Goal: Information Seeking & Learning: Learn about a topic

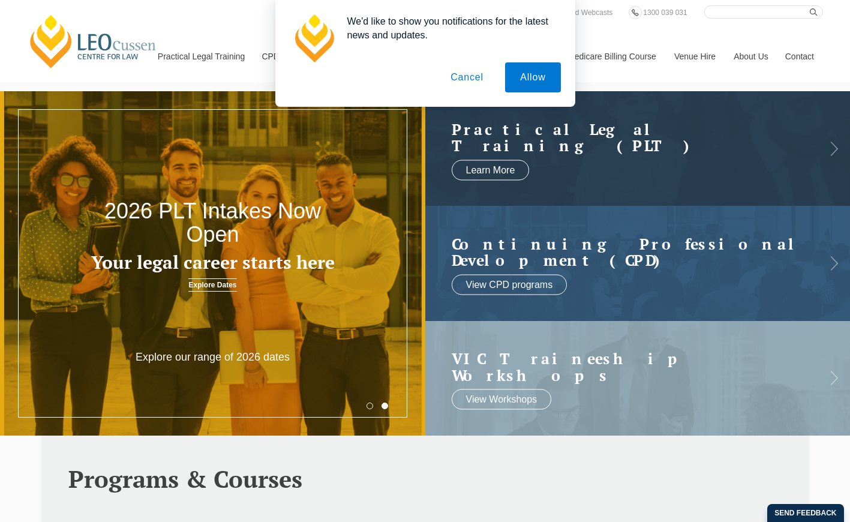
click at [464, 75] on button "Cancel" at bounding box center [467, 77] width 63 height 30
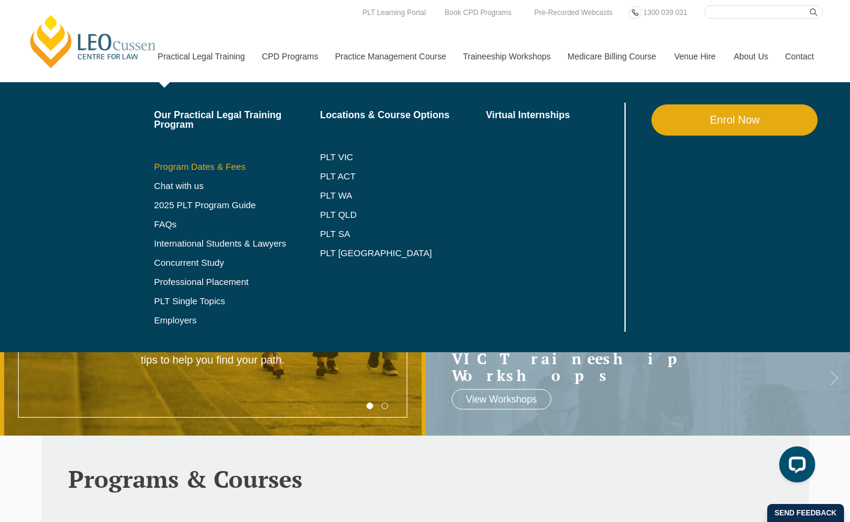
click at [212, 166] on link "Program Dates & Fees" at bounding box center [237, 167] width 166 height 10
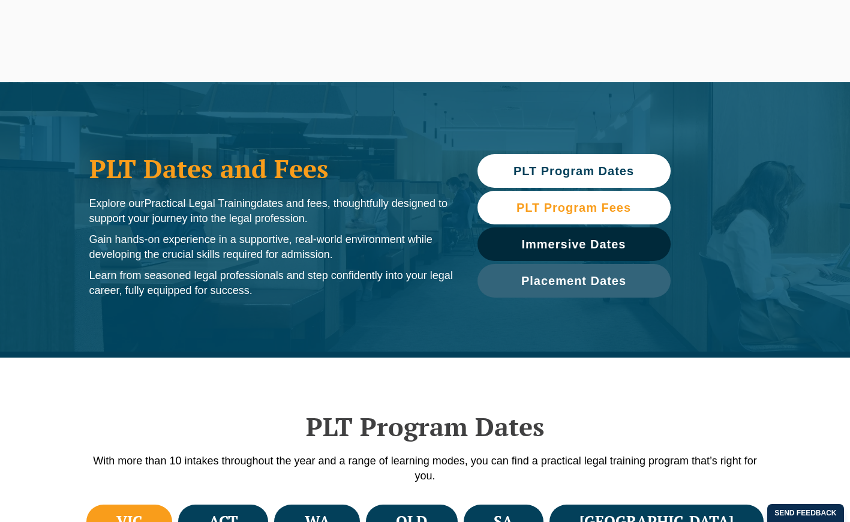
click at [612, 211] on span "PLT Program Fees" at bounding box center [574, 208] width 115 height 12
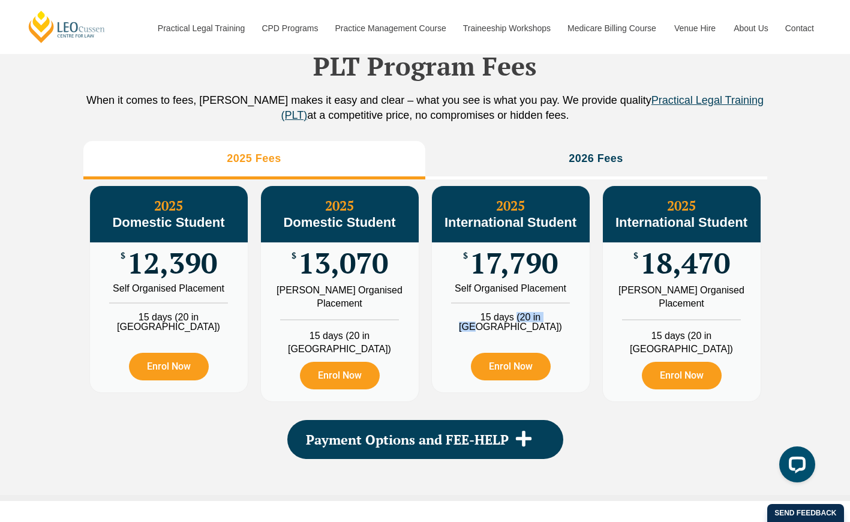
drag, startPoint x: 511, startPoint y: 334, endPoint x: 555, endPoint y: 335, distance: 43.2
click at [553, 332] on li "15 days (20 in WA)" at bounding box center [511, 316] width 158 height 29
click at [586, 342] on div "Enrol Now" at bounding box center [511, 362] width 158 height 61
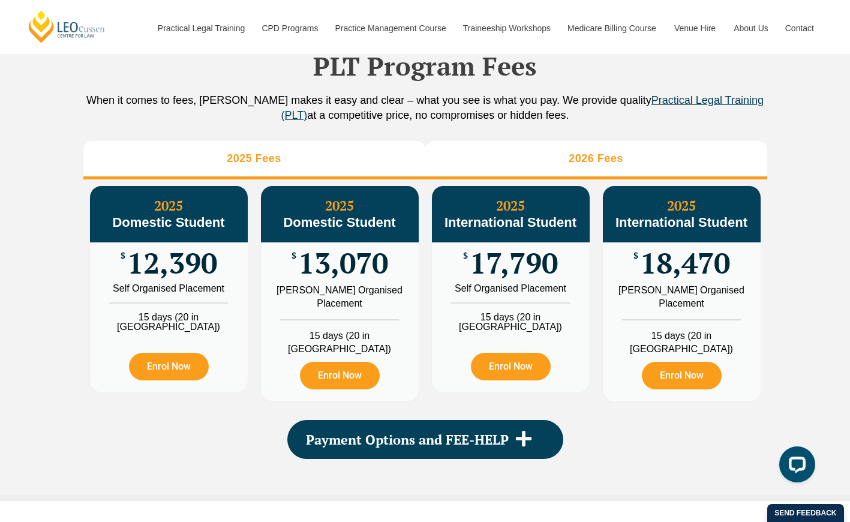
click at [567, 176] on li "2026 Fees" at bounding box center [596, 160] width 342 height 38
click at [350, 168] on li "2025 Fees" at bounding box center [254, 160] width 342 height 38
click at [525, 169] on li "2026 Fees" at bounding box center [596, 160] width 342 height 38
click at [339, 171] on li "2025 Fees" at bounding box center [254, 160] width 342 height 38
click at [520, 170] on li "2026 Fees" at bounding box center [596, 160] width 342 height 38
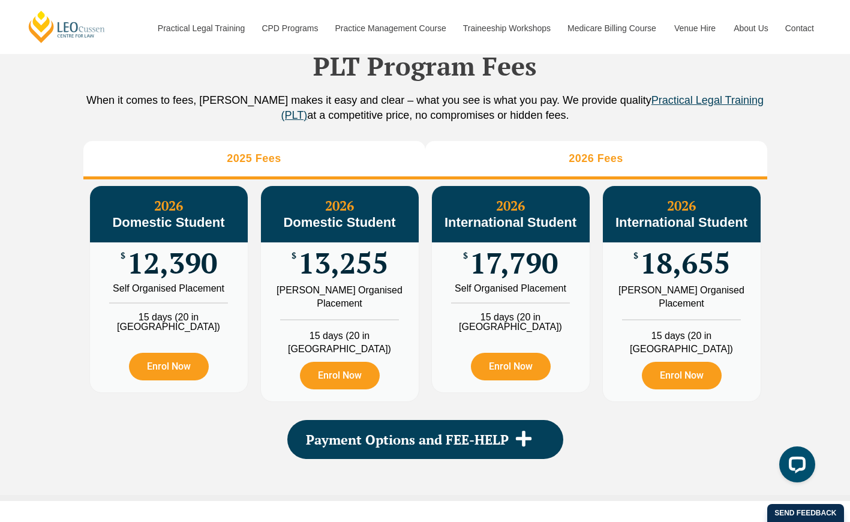
click at [360, 176] on li "2025 Fees" at bounding box center [254, 160] width 342 height 38
click at [531, 171] on li "2026 Fees" at bounding box center [596, 160] width 342 height 38
drag, startPoint x: 286, startPoint y: 163, endPoint x: 355, endPoint y: 166, distance: 69.1
click at [288, 164] on li "2025 Fees" at bounding box center [254, 160] width 342 height 38
click at [520, 173] on li "2026 Fees" at bounding box center [596, 160] width 342 height 38
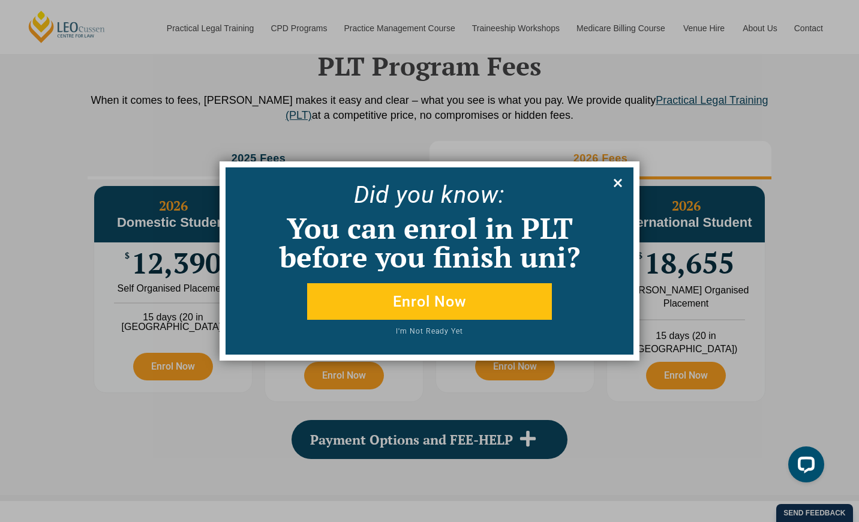
click at [618, 179] on icon at bounding box center [618, 182] width 13 height 13
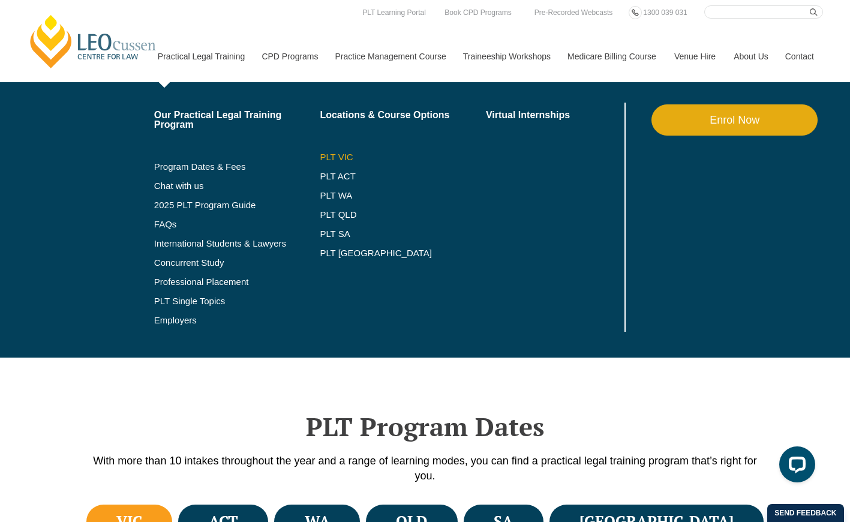
click at [334, 156] on link "PLT VIC" at bounding box center [403, 157] width 166 height 10
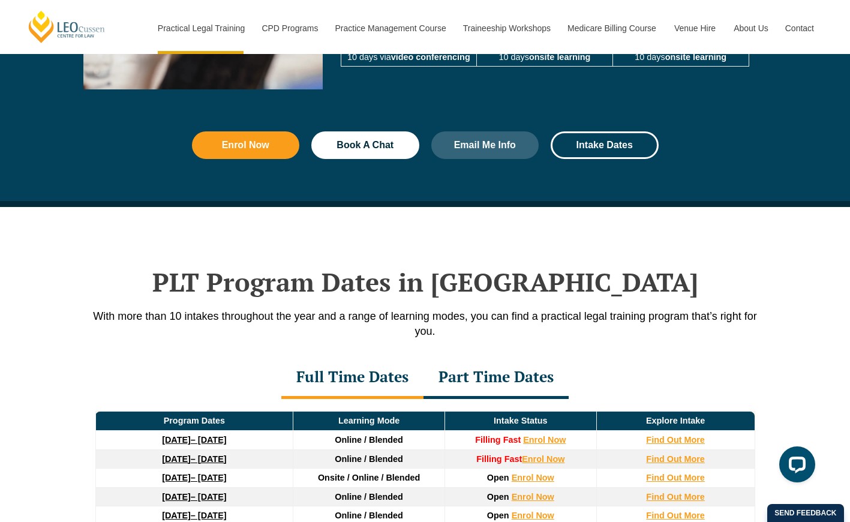
scroll to position [1620, 0]
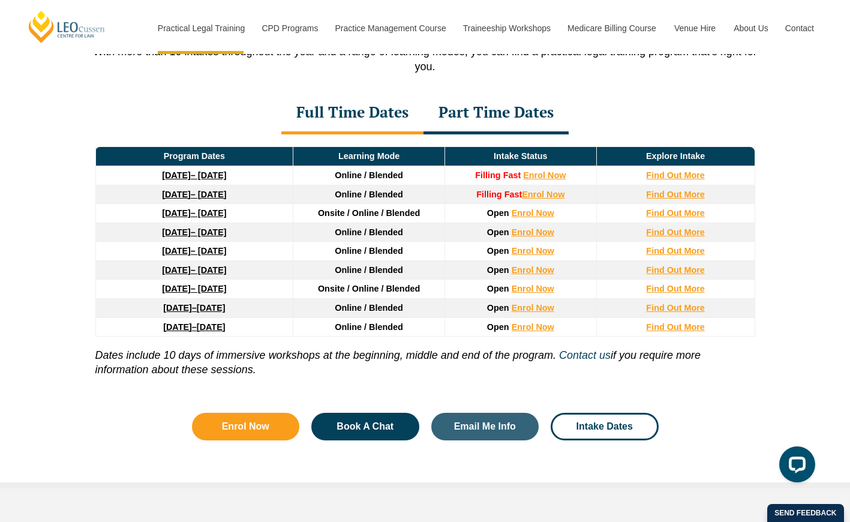
click at [501, 125] on div "Part Time Dates" at bounding box center [496, 113] width 145 height 42
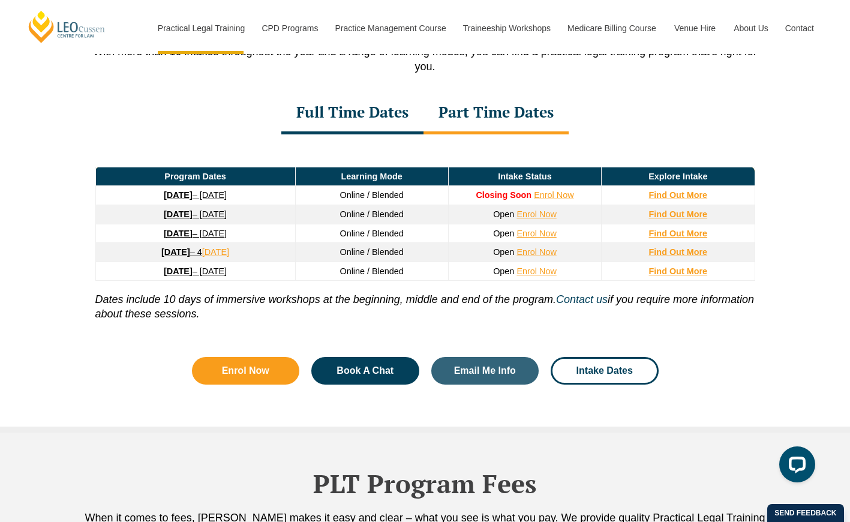
click at [369, 128] on div "Full Time Dates" at bounding box center [352, 113] width 142 height 42
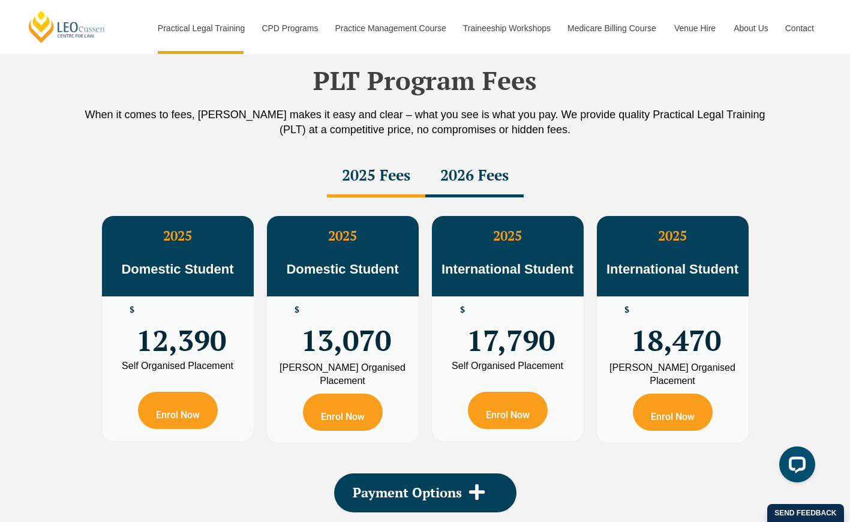
scroll to position [1980, 0]
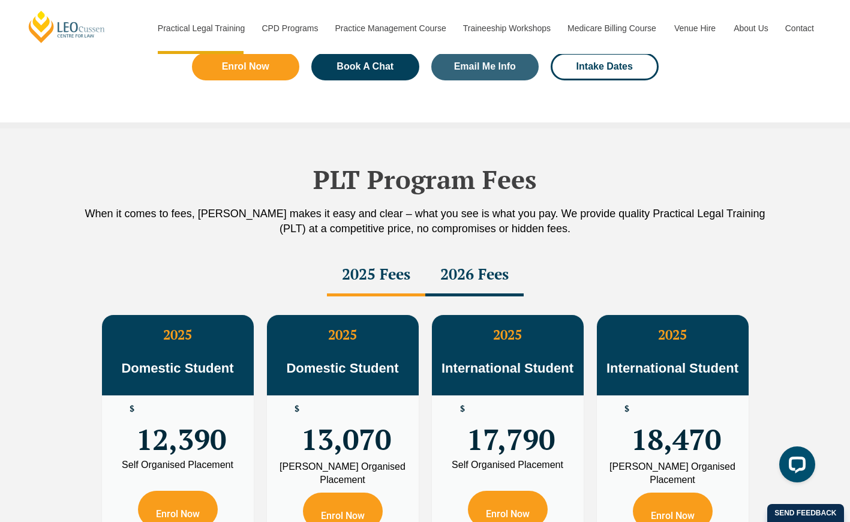
click at [478, 292] on div "2026 Fees" at bounding box center [474, 275] width 98 height 42
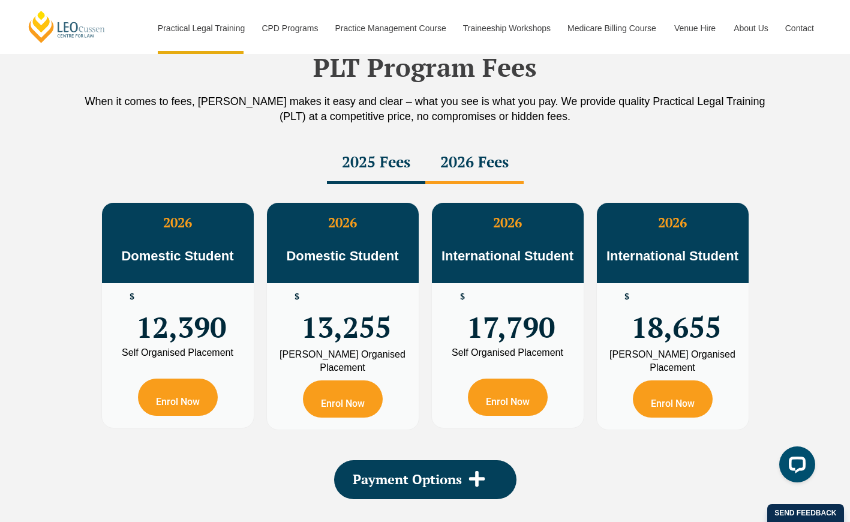
scroll to position [2100, 0]
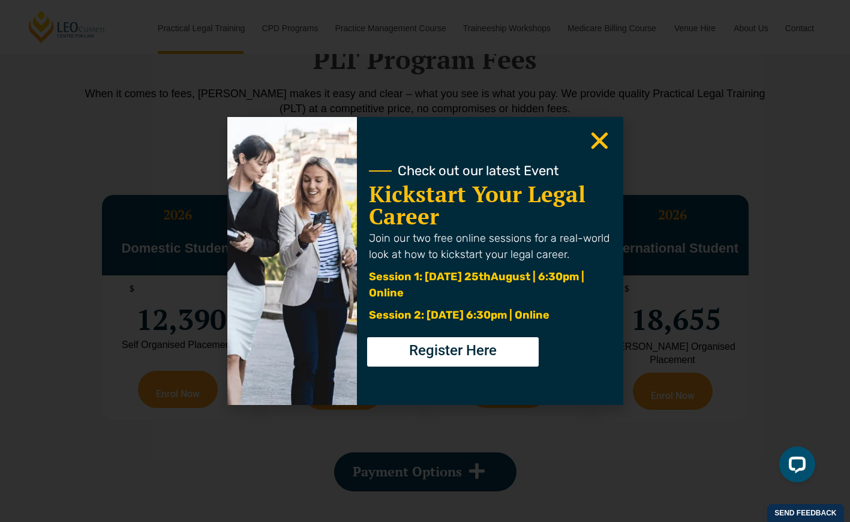
click at [595, 137] on use "Close" at bounding box center [599, 141] width 17 height 17
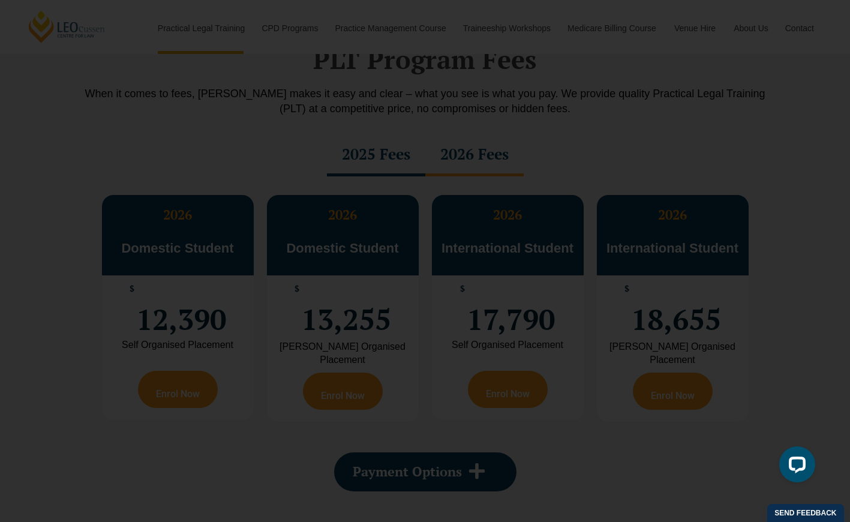
click at [598, 145] on icon "Close" at bounding box center [599, 140] width 23 height 23
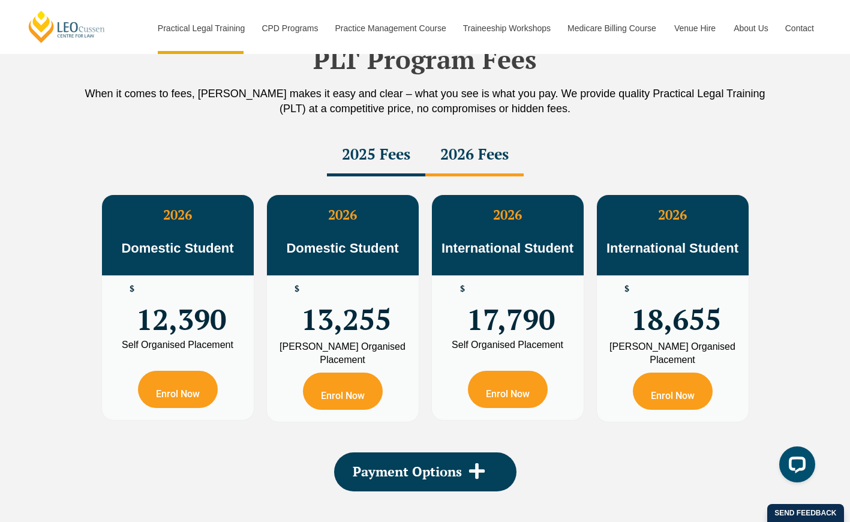
click at [389, 155] on div "2025 Fees" at bounding box center [376, 155] width 98 height 42
click at [466, 158] on div "2026 Fees" at bounding box center [474, 155] width 98 height 42
click at [376, 161] on div "2025 Fees" at bounding box center [376, 155] width 98 height 42
click at [469, 166] on div "2026 Fees" at bounding box center [474, 155] width 98 height 42
click at [377, 164] on div "2025 Fees" at bounding box center [376, 155] width 98 height 42
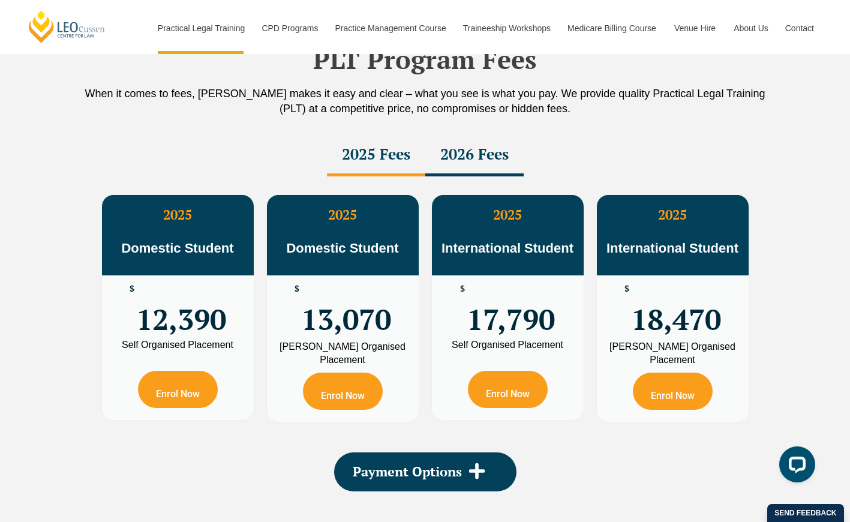
click at [464, 164] on div "2026 Fees" at bounding box center [474, 155] width 98 height 42
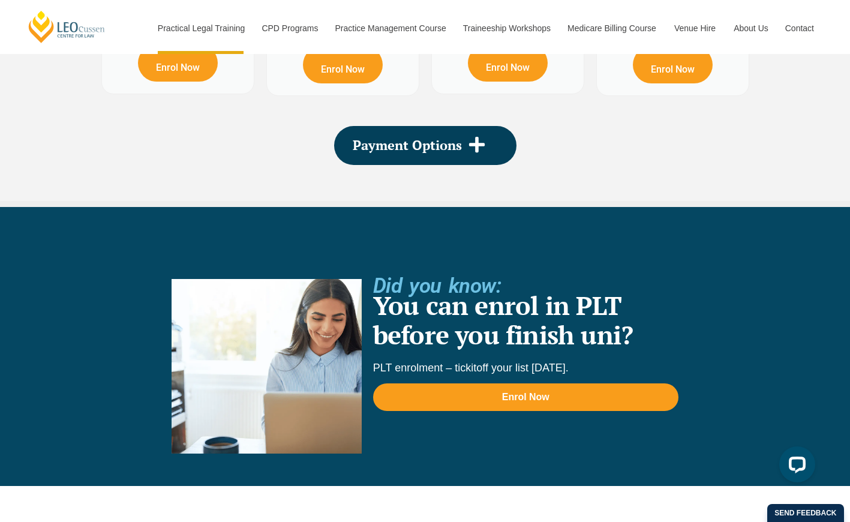
scroll to position [2400, 0]
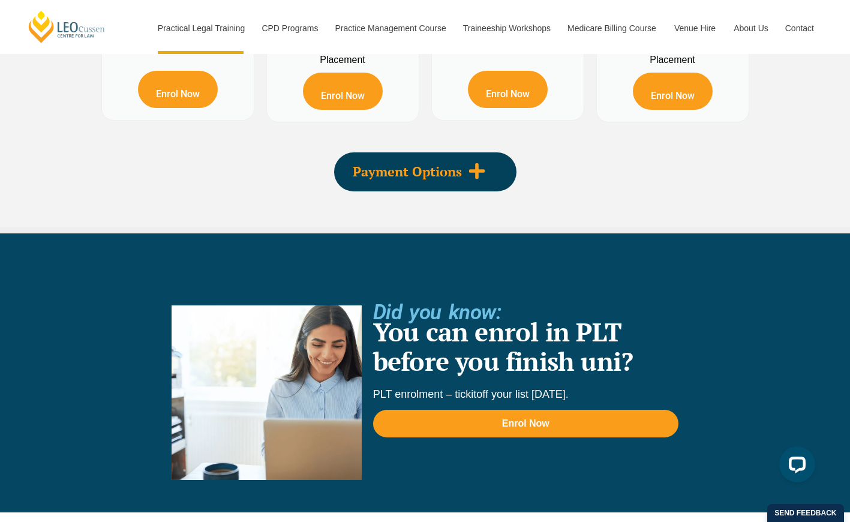
click at [472, 187] on div "Payment Options" at bounding box center [425, 171] width 182 height 39
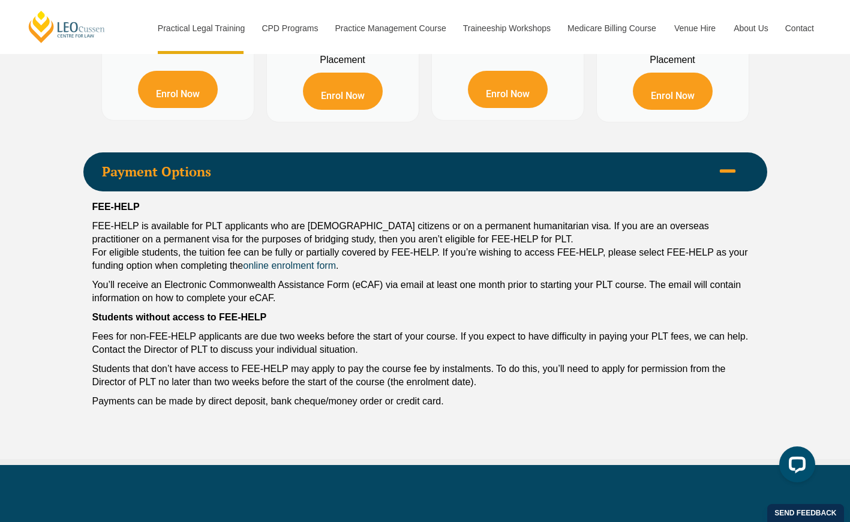
click at [720, 178] on icon at bounding box center [728, 171] width 18 height 18
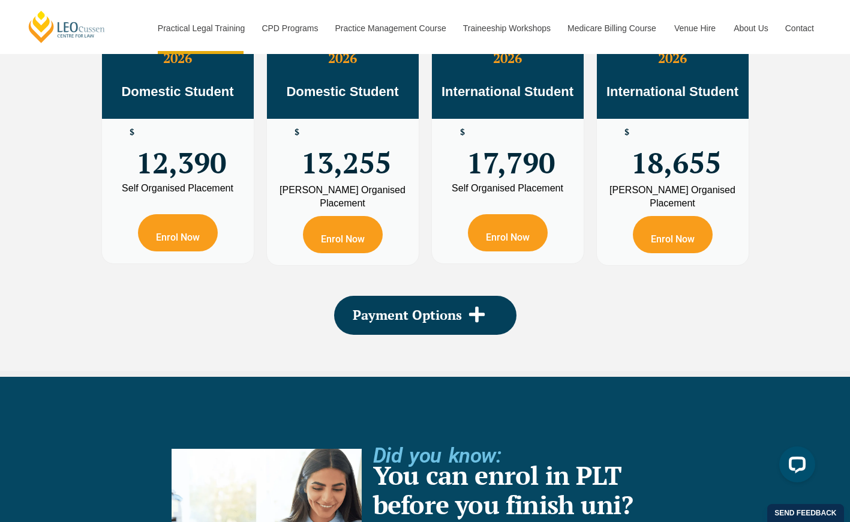
scroll to position [2160, 0]
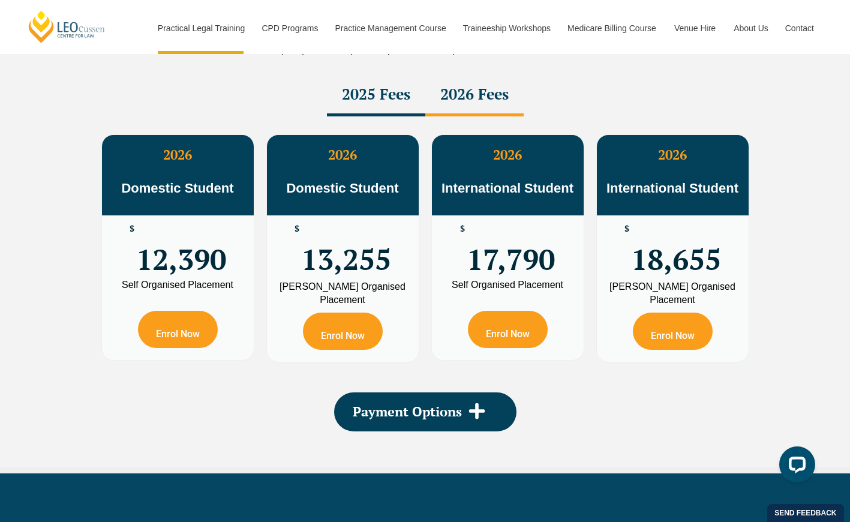
click at [397, 92] on div "2025 Fees" at bounding box center [376, 95] width 98 height 42
click at [480, 95] on div "2026 Fees" at bounding box center [474, 95] width 98 height 42
click at [407, 101] on div "2025 Fees" at bounding box center [376, 95] width 98 height 42
click at [500, 90] on div "2026 Fees" at bounding box center [474, 95] width 98 height 42
click at [366, 96] on div "2025 Fees" at bounding box center [376, 95] width 98 height 42
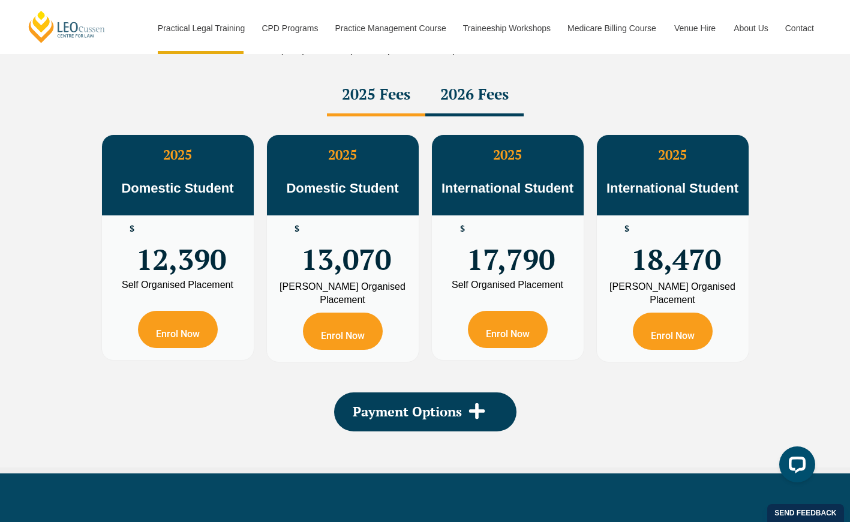
click at [471, 97] on div "2026 Fees" at bounding box center [474, 95] width 98 height 42
click at [368, 92] on div "2025 Fees" at bounding box center [376, 95] width 98 height 42
drag, startPoint x: 464, startPoint y: 97, endPoint x: 428, endPoint y: 97, distance: 36.6
click at [464, 98] on div "2026 Fees" at bounding box center [474, 95] width 98 height 42
click at [355, 90] on div "2025 Fees" at bounding box center [376, 95] width 98 height 42
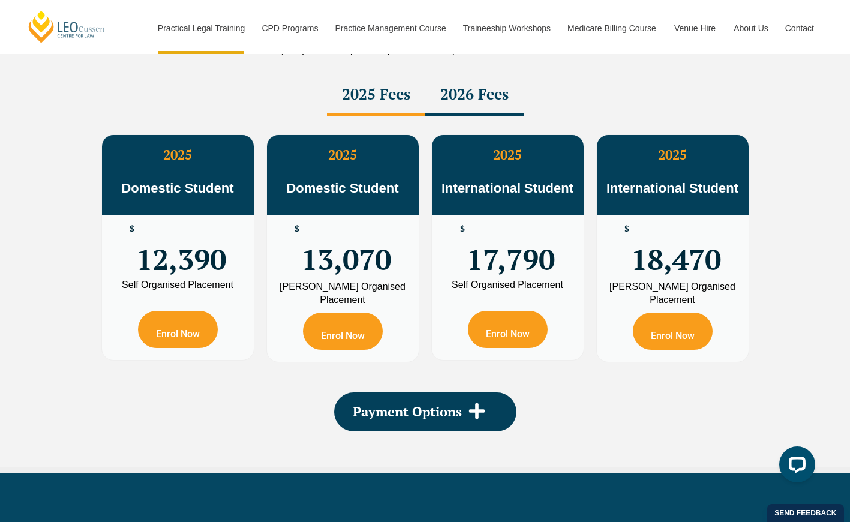
click at [464, 96] on div "2026 Fees" at bounding box center [474, 95] width 98 height 42
click at [365, 91] on div "2025 Fees" at bounding box center [376, 95] width 98 height 42
click at [476, 97] on div "2026 Fees" at bounding box center [474, 95] width 98 height 42
click at [383, 91] on div "2025 Fees" at bounding box center [376, 95] width 98 height 42
click at [456, 93] on div "2026 Fees" at bounding box center [474, 95] width 98 height 42
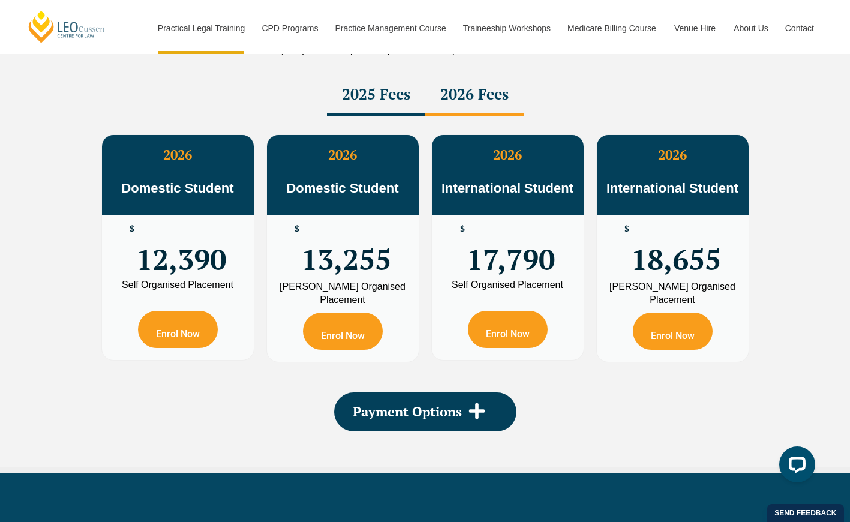
click at [412, 94] on div "2025 Fees" at bounding box center [376, 95] width 98 height 42
click at [458, 95] on div "2026 Fees" at bounding box center [474, 95] width 98 height 42
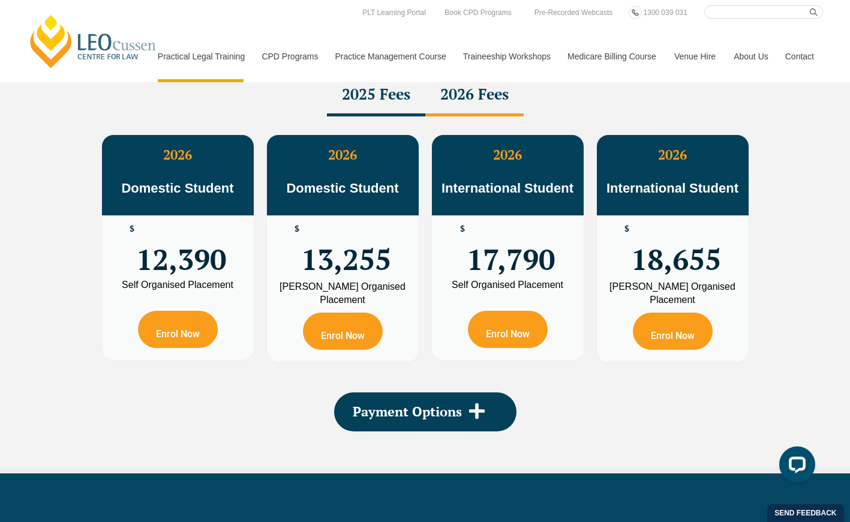
click at [183, 368] on div "2026 Domestic Student $ 12,390 Self Organised Placement Enrol Now" at bounding box center [177, 247] width 165 height 239
